Goal: Task Accomplishment & Management: Complete application form

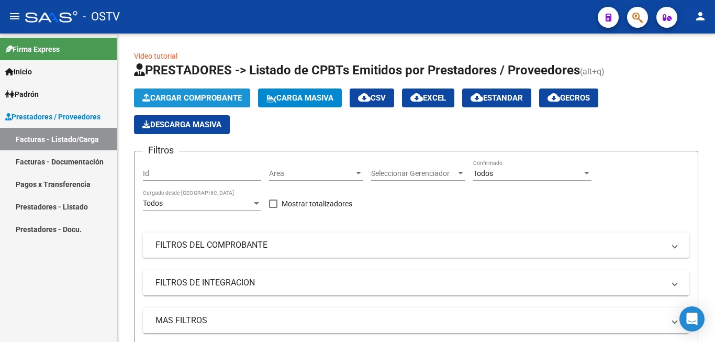
click at [206, 99] on span "Cargar Comprobante" at bounding box center [191, 97] width 99 height 9
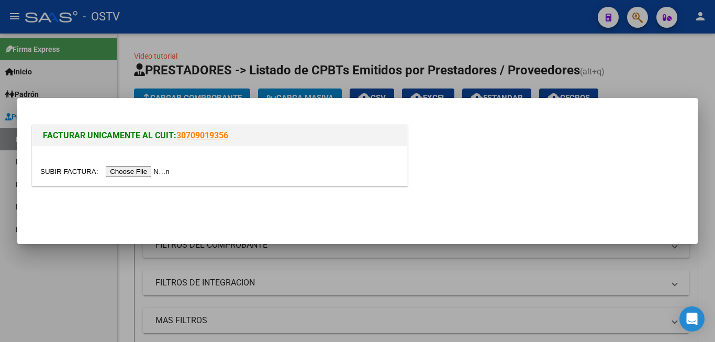
click at [150, 173] on input "file" at bounding box center [106, 171] width 132 height 11
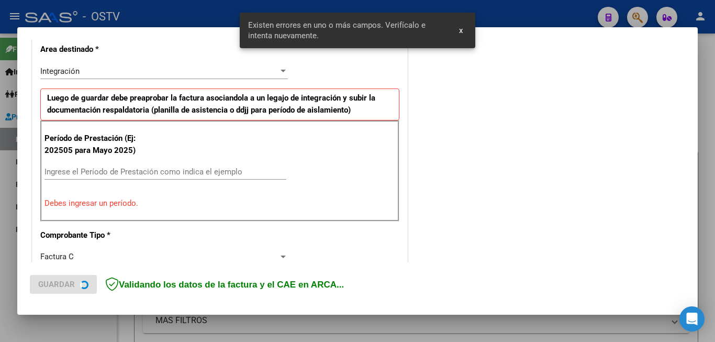
scroll to position [253, 0]
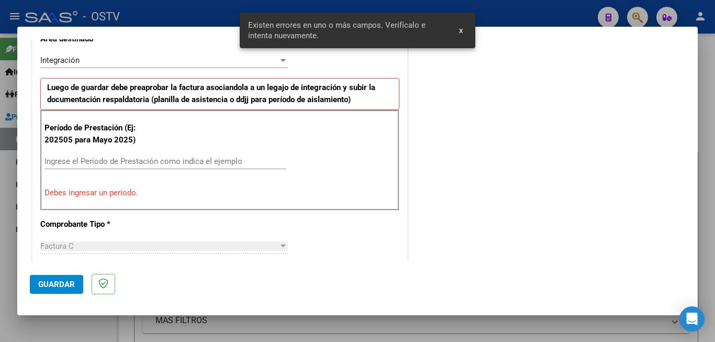
click at [114, 161] on input "Ingrese el Período de Prestación como indica el ejemplo" at bounding box center [165, 160] width 242 height 9
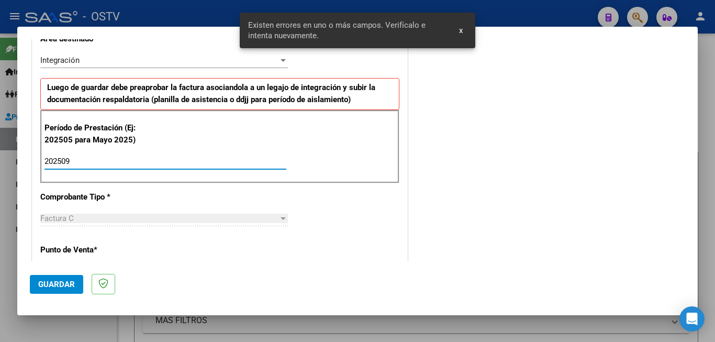
type input "202509"
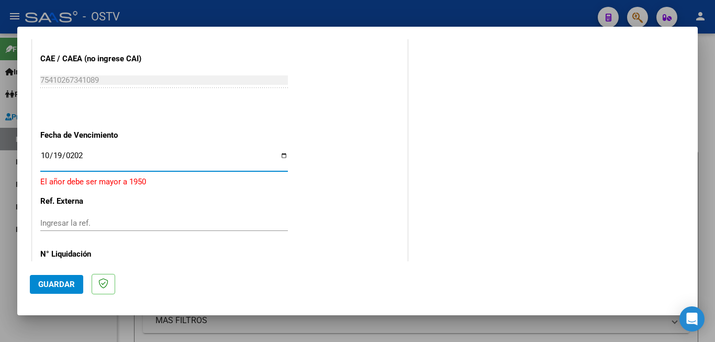
type input "[DATE]"
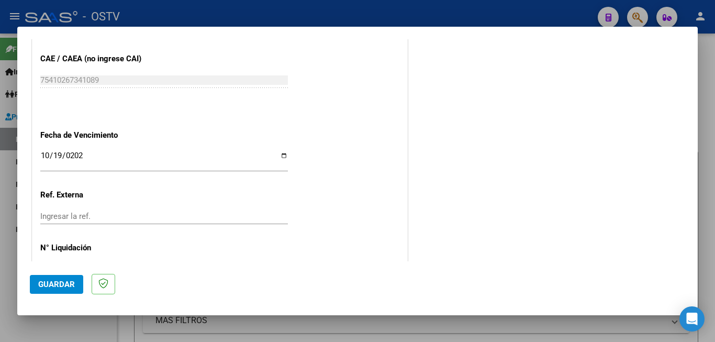
scroll to position [0, 0]
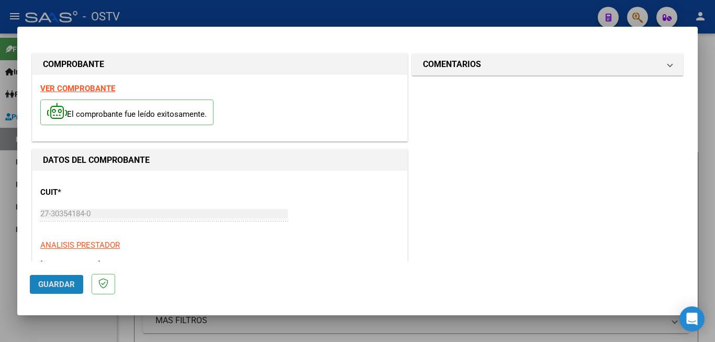
click at [71, 279] on span "Guardar" at bounding box center [56, 283] width 37 height 9
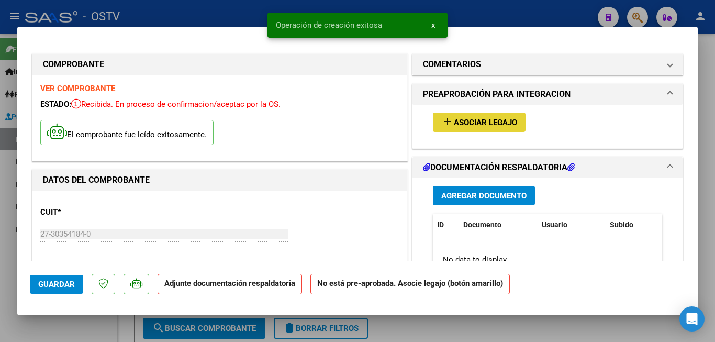
click at [448, 125] on mat-icon "add" at bounding box center [447, 121] width 13 height 13
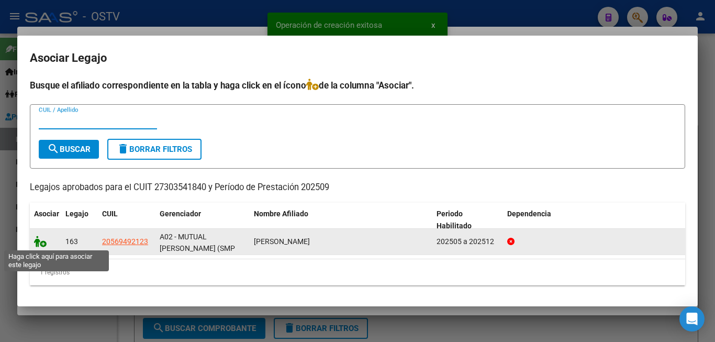
click at [41, 240] on icon at bounding box center [40, 241] width 13 height 12
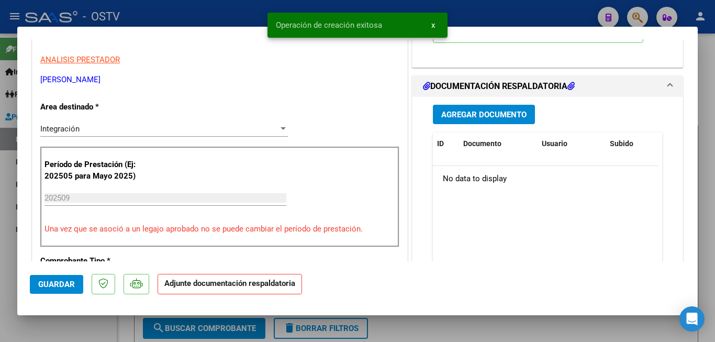
scroll to position [209, 0]
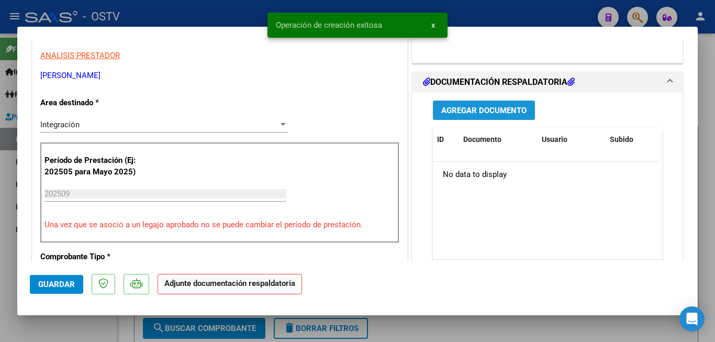
click at [490, 116] on button "Agregar Documento" at bounding box center [484, 109] width 102 height 19
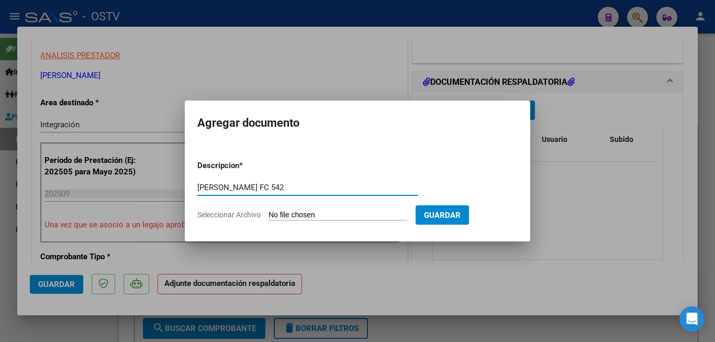
type input "[PERSON_NAME] FC 542"
click at [284, 208] on form "Descripcion * [PERSON_NAME] FC 542 Escriba aquí una descripcion Seleccionar Arc…" at bounding box center [357, 190] width 320 height 76
click at [285, 215] on input "Seleccionar Archivo" at bounding box center [337, 215] width 139 height 10
type input "C:\fakepath\[PERSON_NAME] FC 542.pdf"
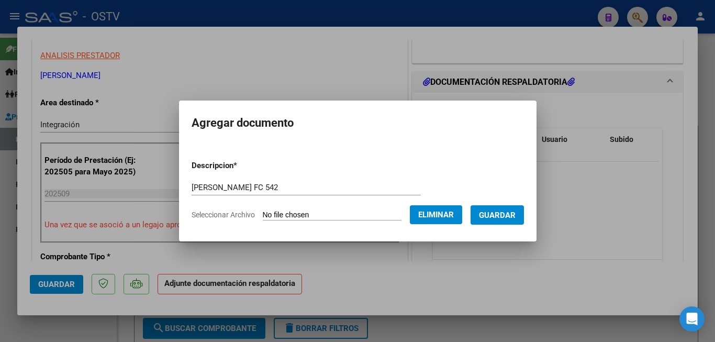
click at [503, 215] on span "Guardar" at bounding box center [497, 214] width 37 height 9
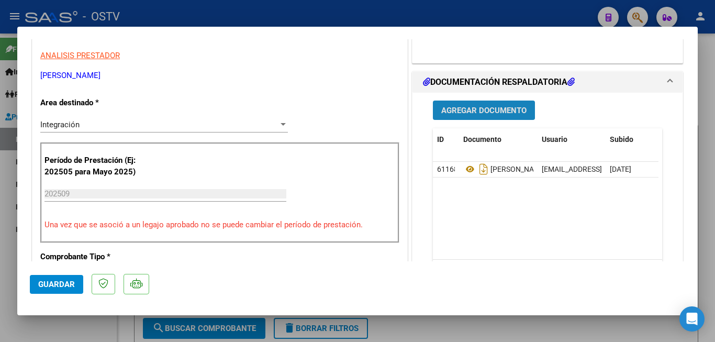
click at [475, 109] on span "Agregar Documento" at bounding box center [483, 110] width 85 height 9
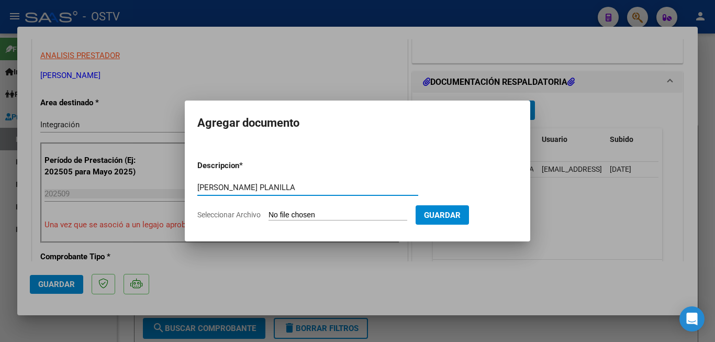
type input "[PERSON_NAME] PLANILLA"
click at [305, 209] on form "Descripcion * [PERSON_NAME] PLANILLA Escriba aquí una descripcion Seleccionar A…" at bounding box center [357, 190] width 320 height 76
click at [304, 221] on form "Descripcion * [PERSON_NAME] PLANILLA Escriba aquí una descripcion Seleccionar A…" at bounding box center [357, 190] width 320 height 76
click at [307, 218] on input "Seleccionar Archivo" at bounding box center [337, 215] width 139 height 10
type input "C:\fakepath\[PERSON_NAME] PLANILLA.pdf"
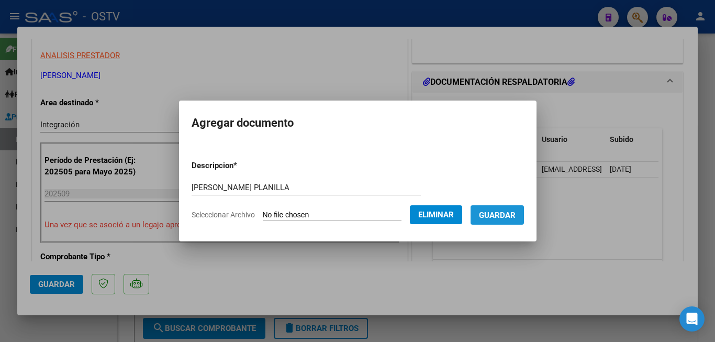
click at [502, 219] on span "Guardar" at bounding box center [497, 214] width 37 height 9
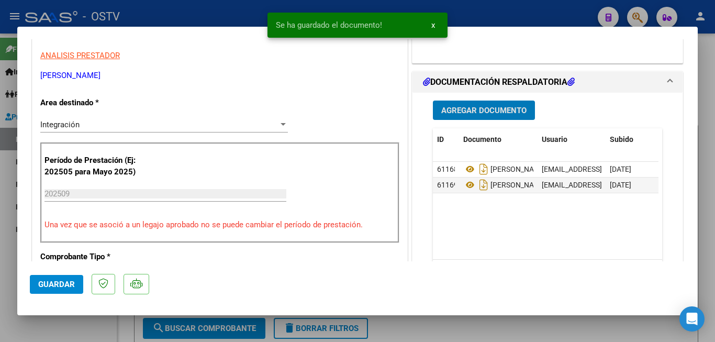
click at [54, 284] on span "Guardar" at bounding box center [56, 283] width 37 height 9
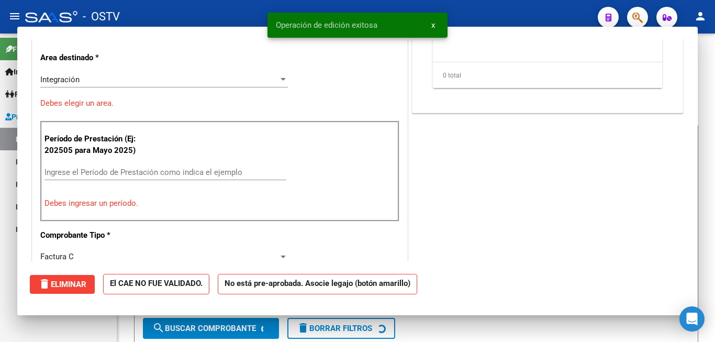
scroll to position [0, 0]
